Goal: Information Seeking & Learning: Learn about a topic

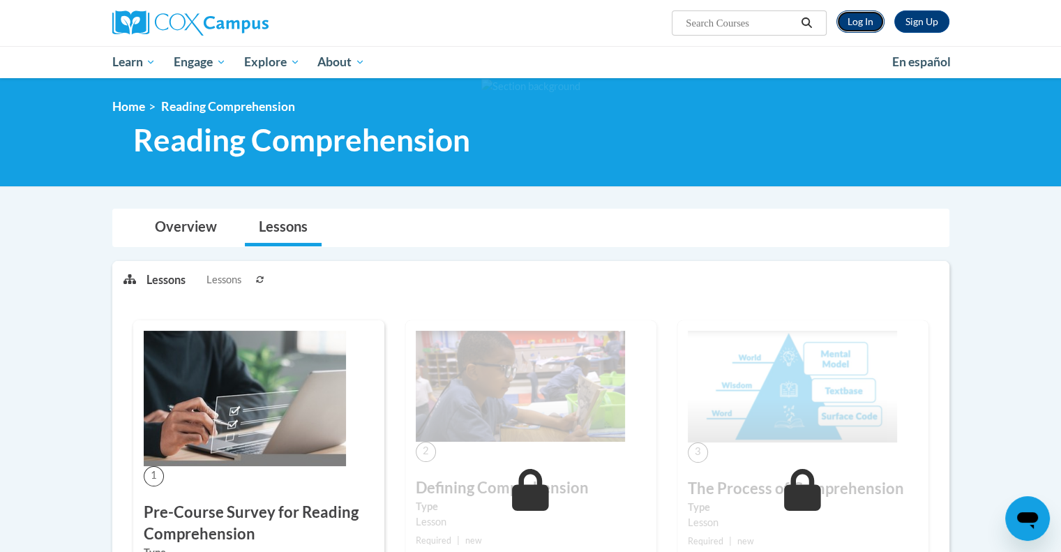
click at [872, 24] on link "Log In" at bounding box center [860, 21] width 48 height 22
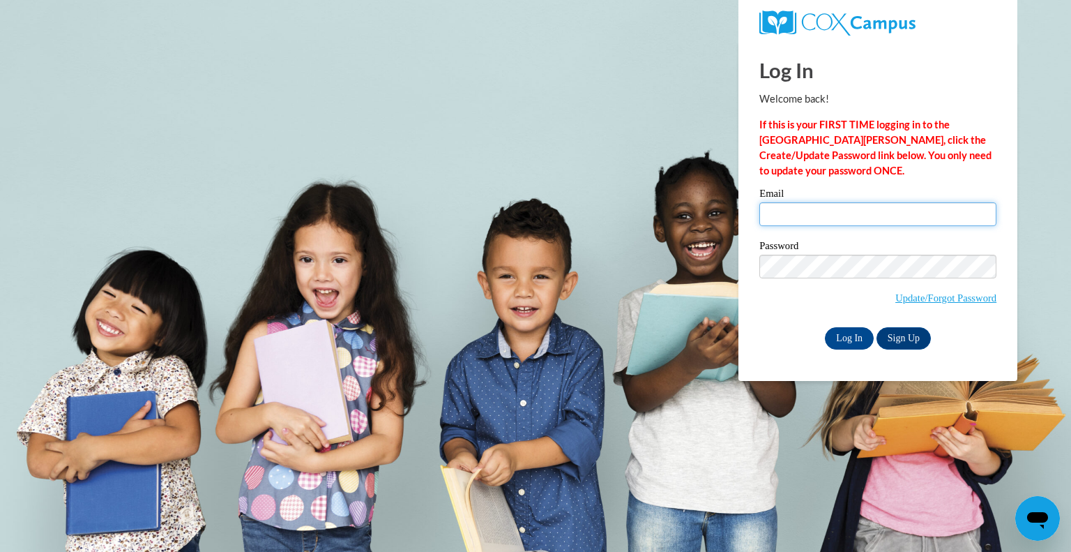
click at [875, 218] on input "Email" at bounding box center [878, 214] width 237 height 24
type input "bherbrec@kusd.edu"
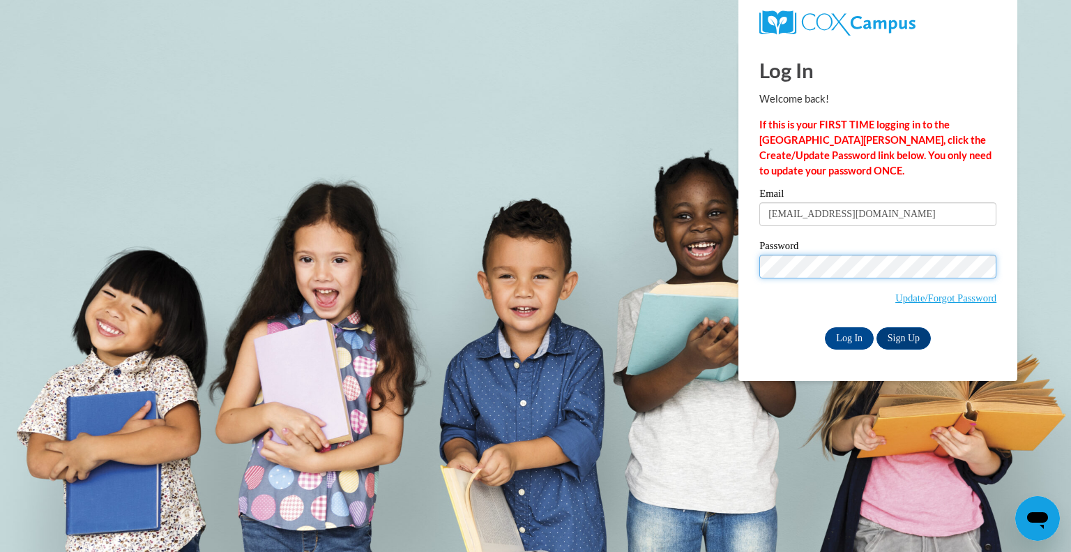
click at [825, 327] on input "Log In" at bounding box center [849, 338] width 49 height 22
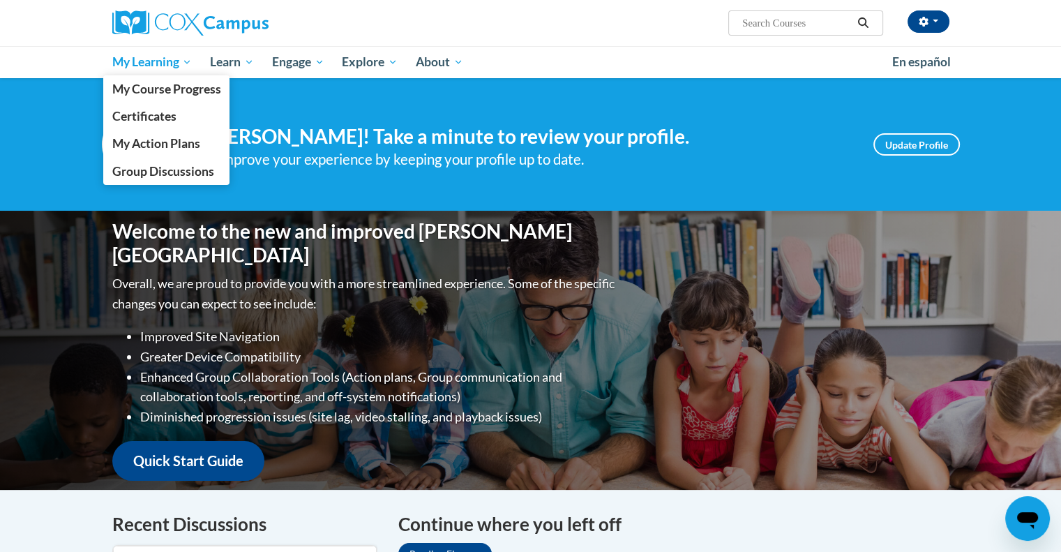
click at [175, 62] on span "My Learning" at bounding box center [152, 62] width 80 height 17
click at [161, 88] on span "My Course Progress" at bounding box center [166, 89] width 109 height 15
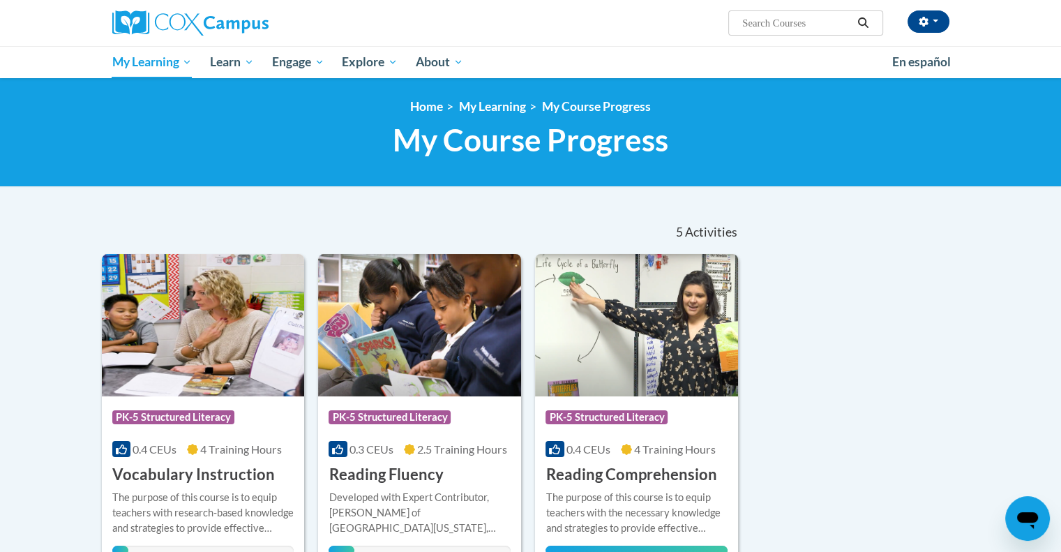
scroll to position [82, 0]
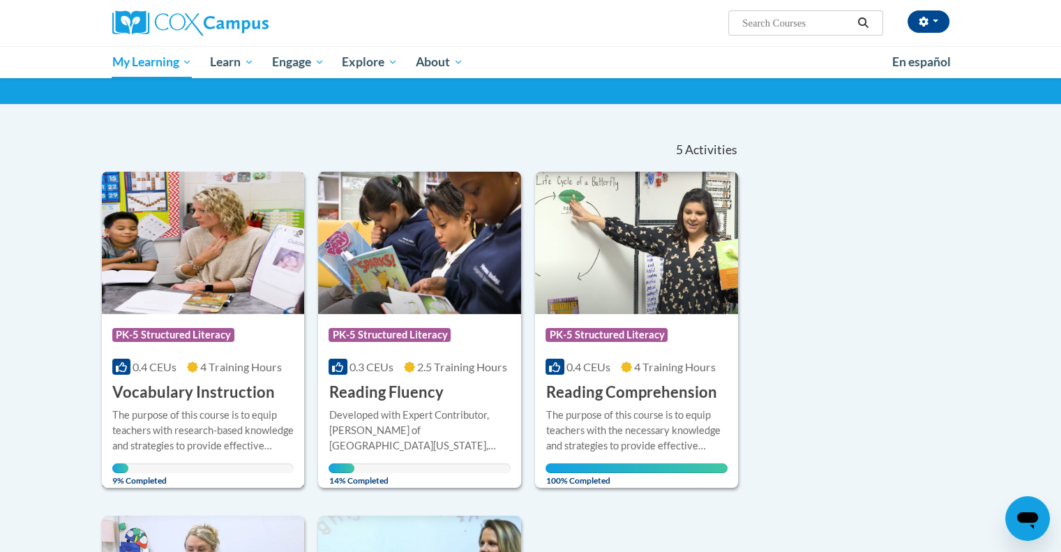
click at [176, 253] on img at bounding box center [203, 243] width 203 height 142
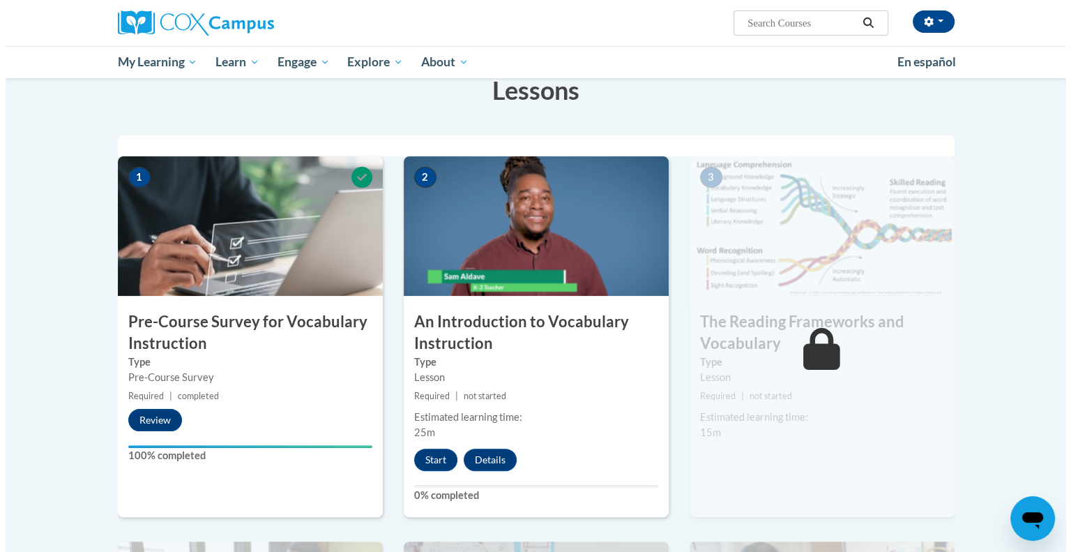
scroll to position [240, 0]
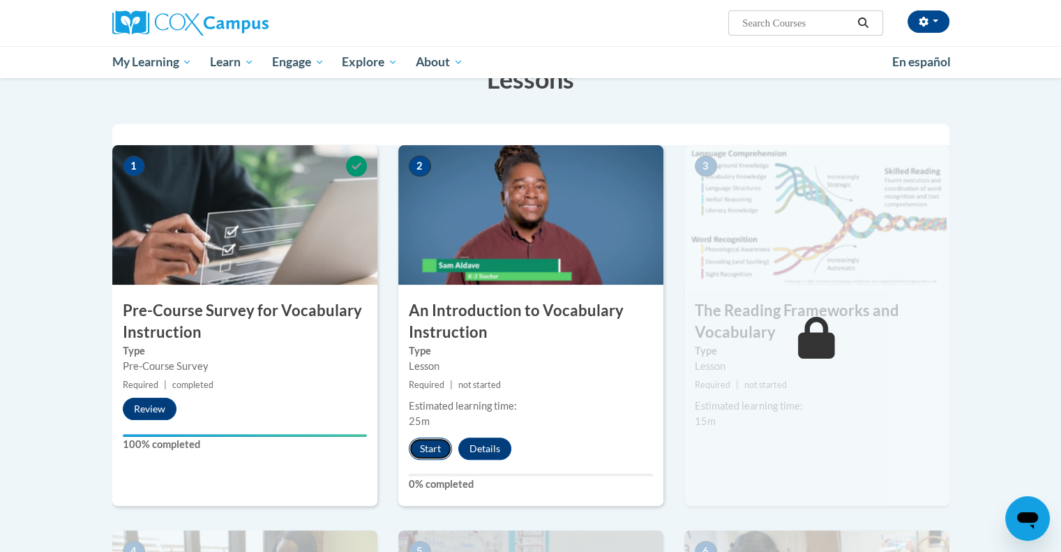
click at [430, 450] on button "Start" at bounding box center [430, 448] width 43 height 22
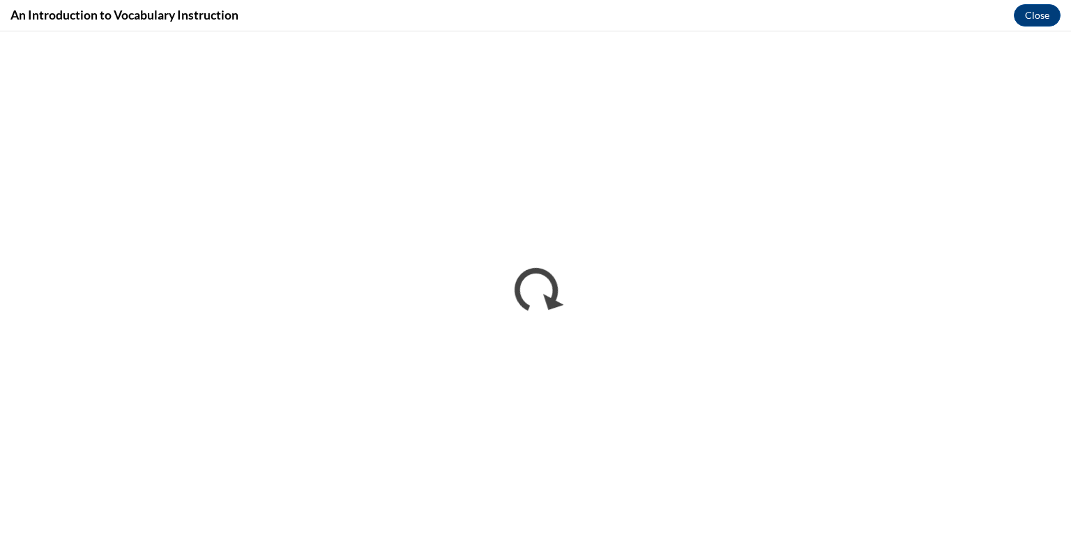
scroll to position [0, 0]
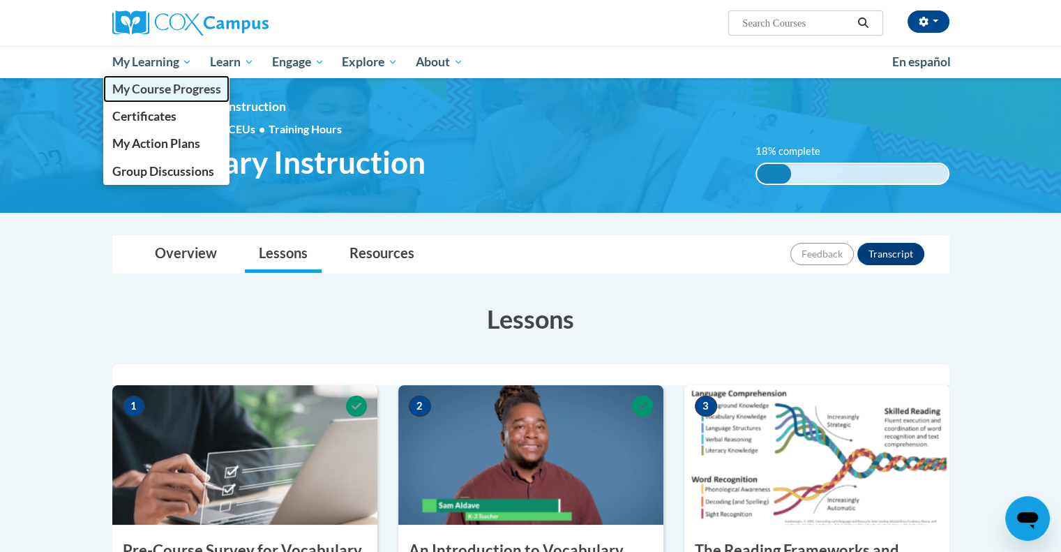
click at [153, 91] on span "My Course Progress" at bounding box center [166, 89] width 109 height 15
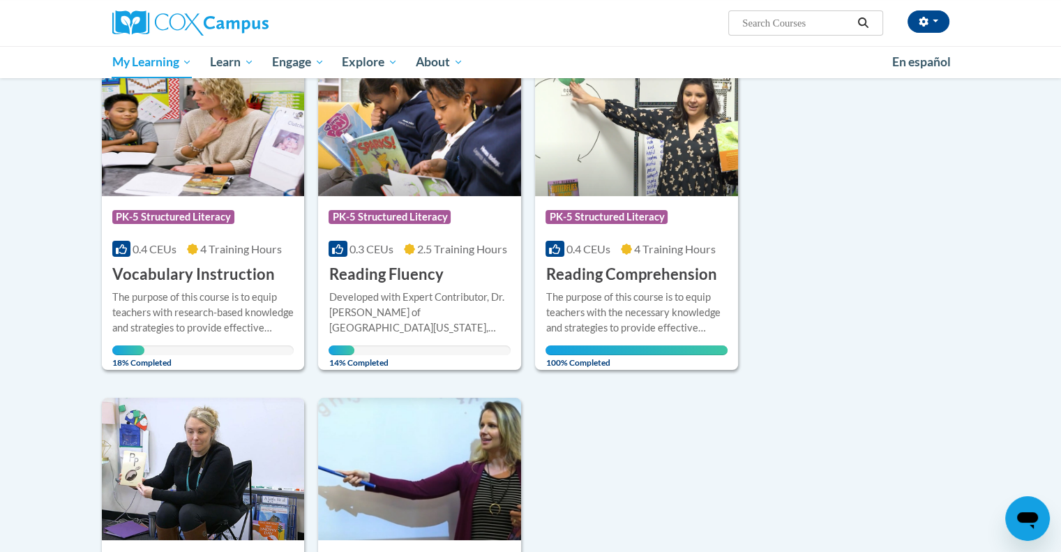
scroll to position [201, 0]
click at [234, 200] on div "Course Category: PK-5 Structured Literacy 0.4 CEUs 4 Training Hours COURSE Voca…" at bounding box center [203, 239] width 203 height 89
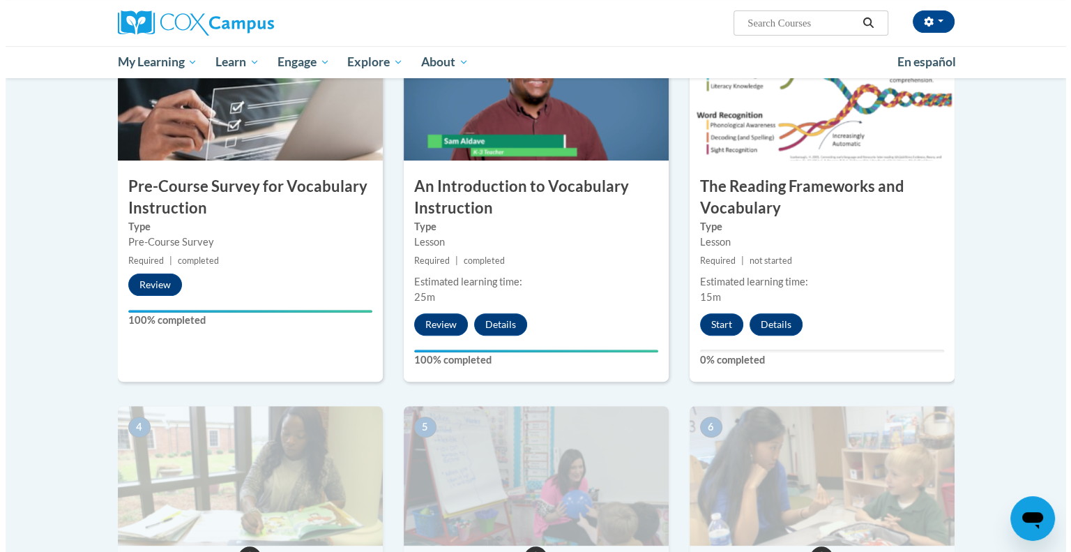
scroll to position [365, 0]
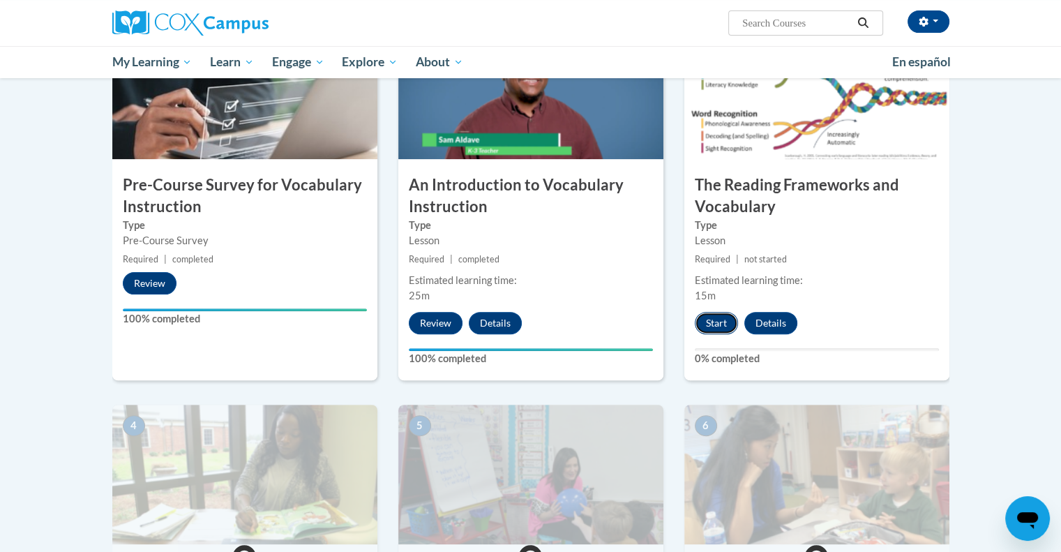
click at [714, 324] on button "Start" at bounding box center [716, 323] width 43 height 22
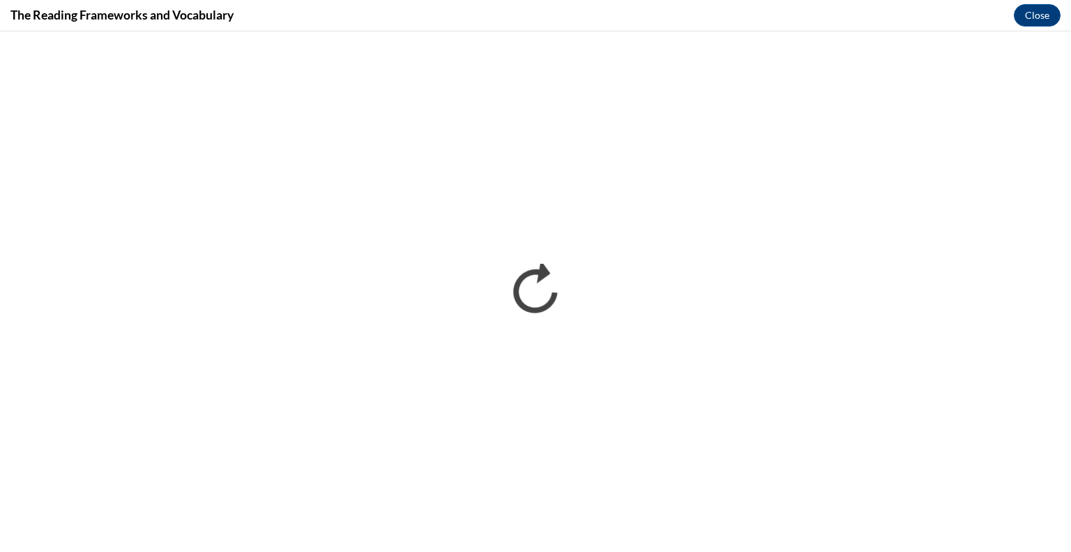
scroll to position [0, 0]
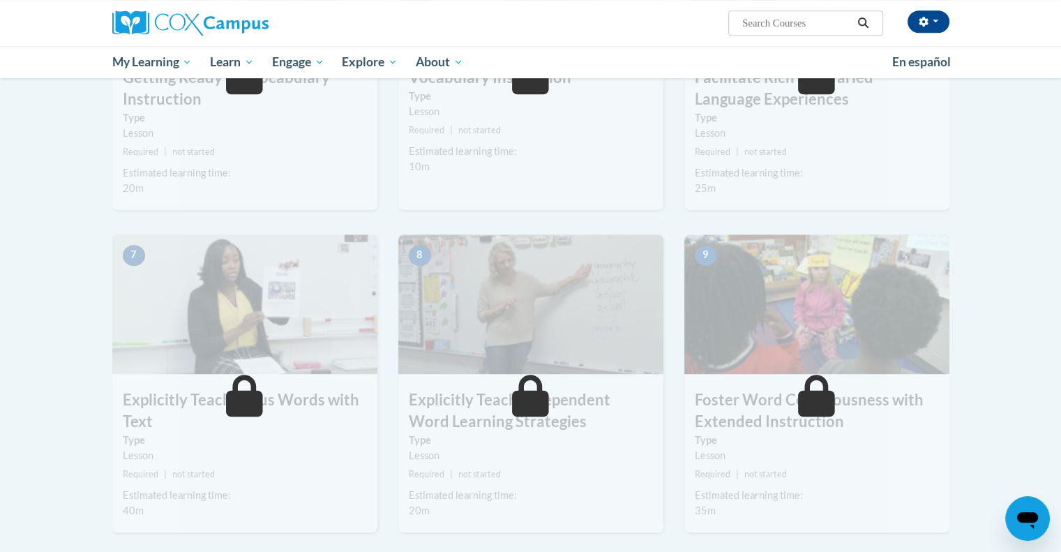
scroll to position [856, 0]
